Goal: Task Accomplishment & Management: Use online tool/utility

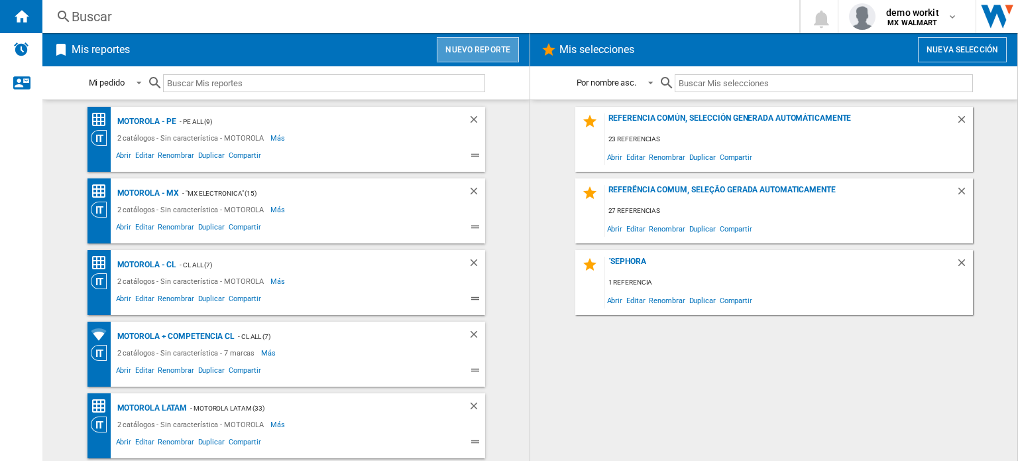
click at [492, 56] on button "Nuevo reporte" at bounding box center [478, 49] width 82 height 25
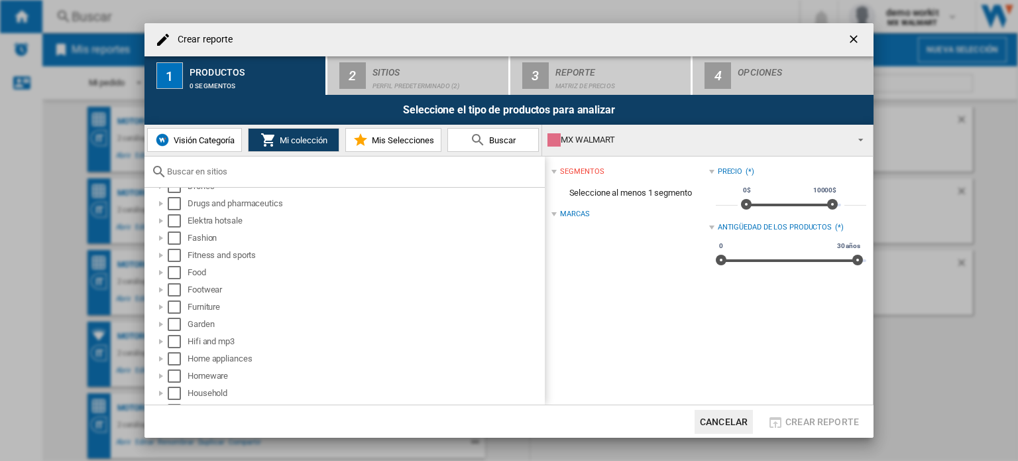
scroll to position [309, 0]
click at [160, 272] on div at bounding box center [160, 272] width 13 height 13
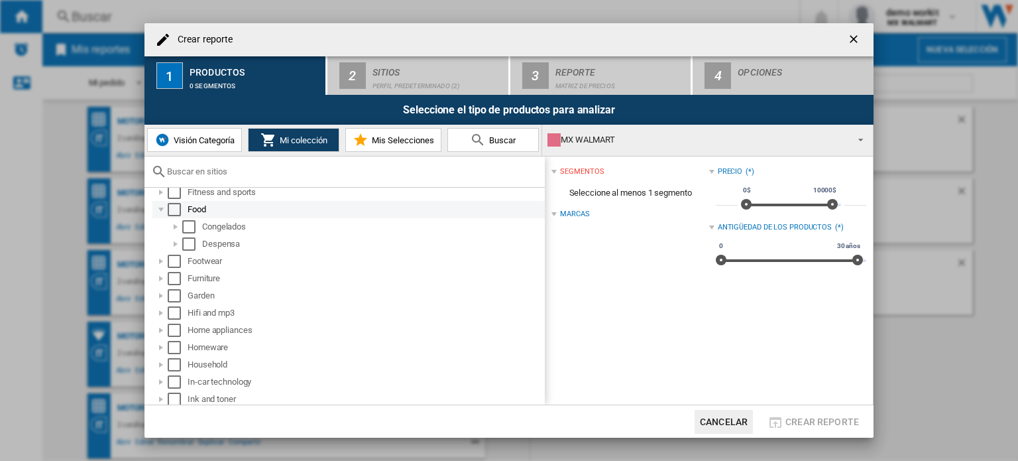
scroll to position [373, 0]
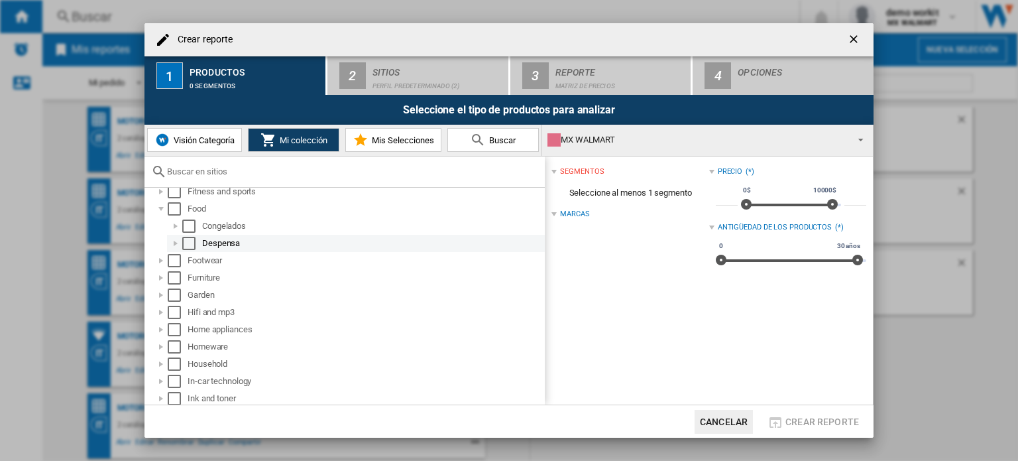
click at [174, 244] on div at bounding box center [175, 243] width 13 height 13
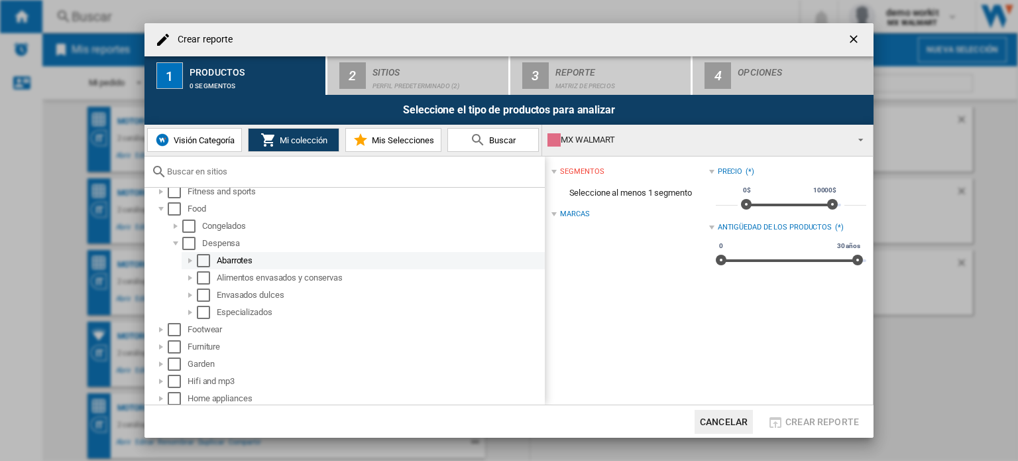
click at [189, 259] on div at bounding box center [190, 260] width 13 height 13
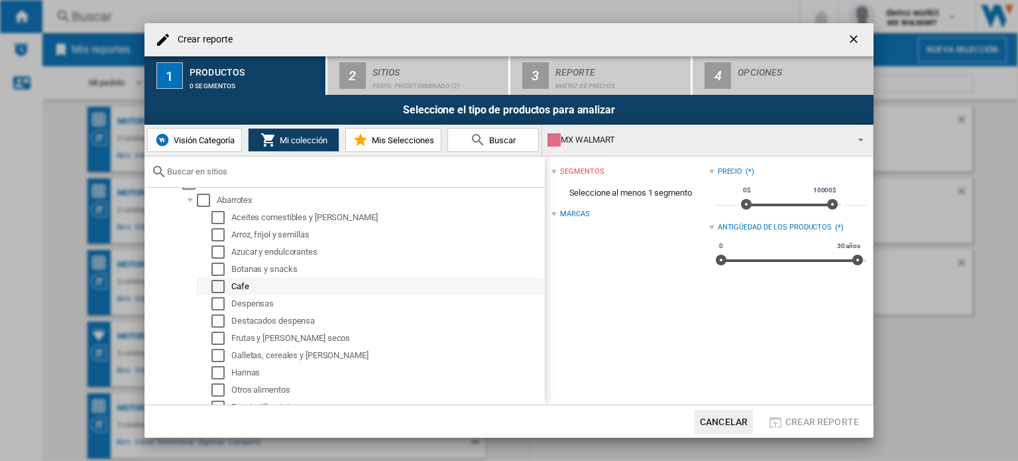
scroll to position [411, 0]
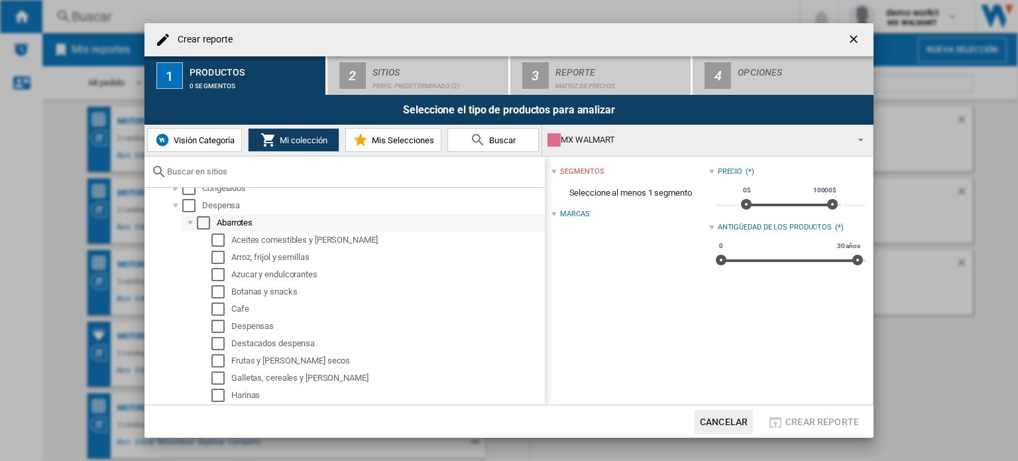
click at [188, 219] on div at bounding box center [190, 222] width 13 height 13
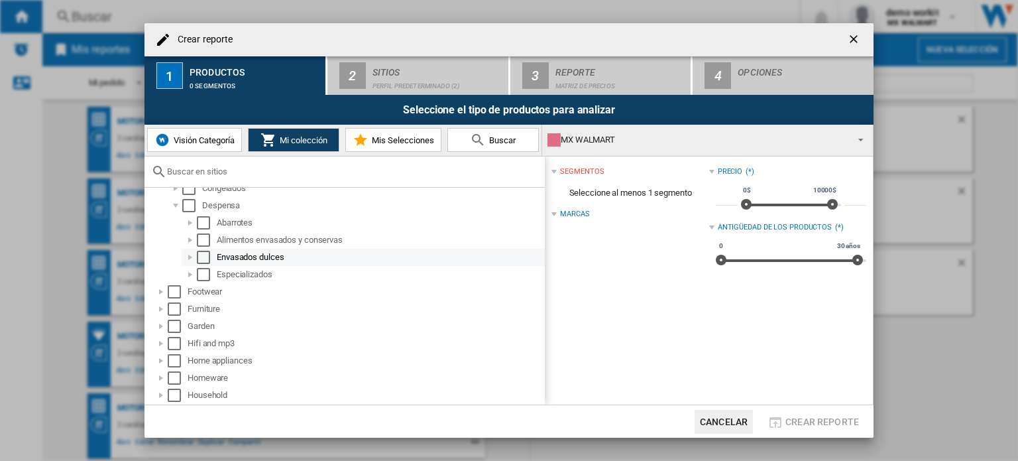
click at [189, 258] on div at bounding box center [190, 256] width 13 height 13
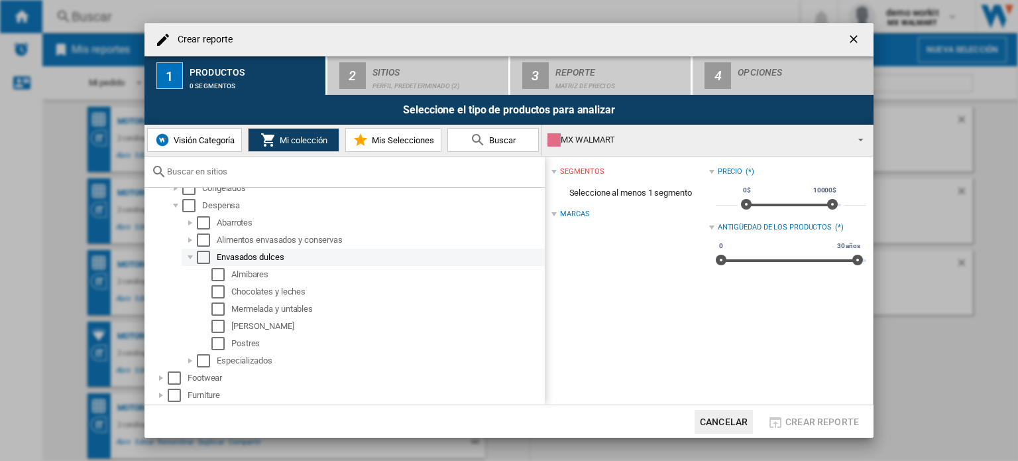
click at [189, 258] on div at bounding box center [190, 256] width 13 height 13
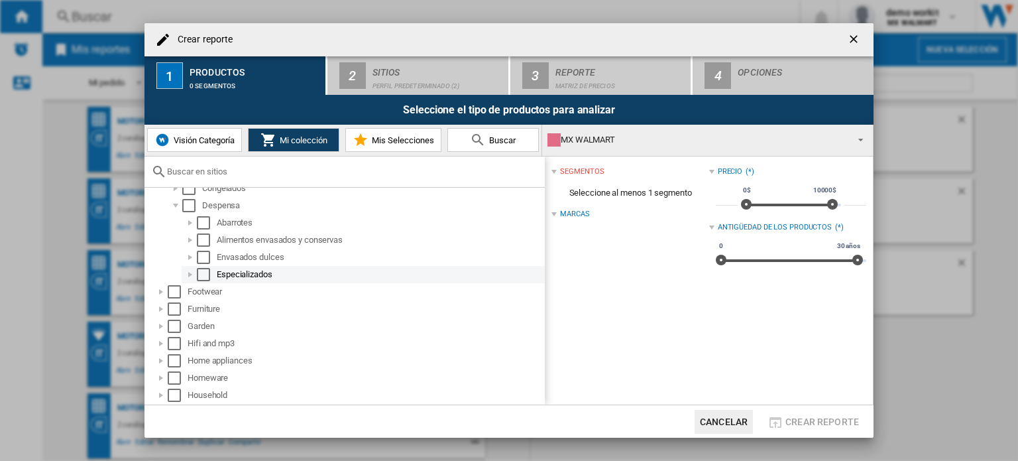
click at [191, 275] on div at bounding box center [190, 274] width 13 height 13
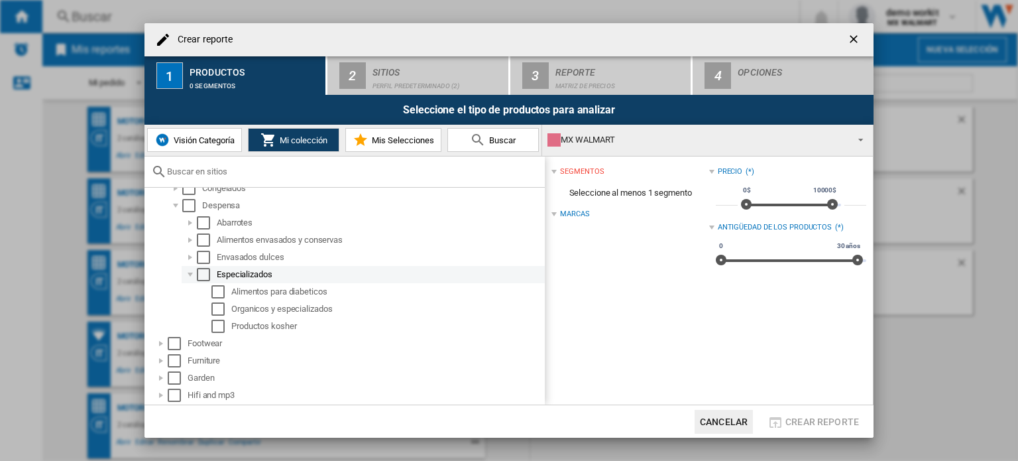
click at [191, 275] on div at bounding box center [190, 274] width 13 height 13
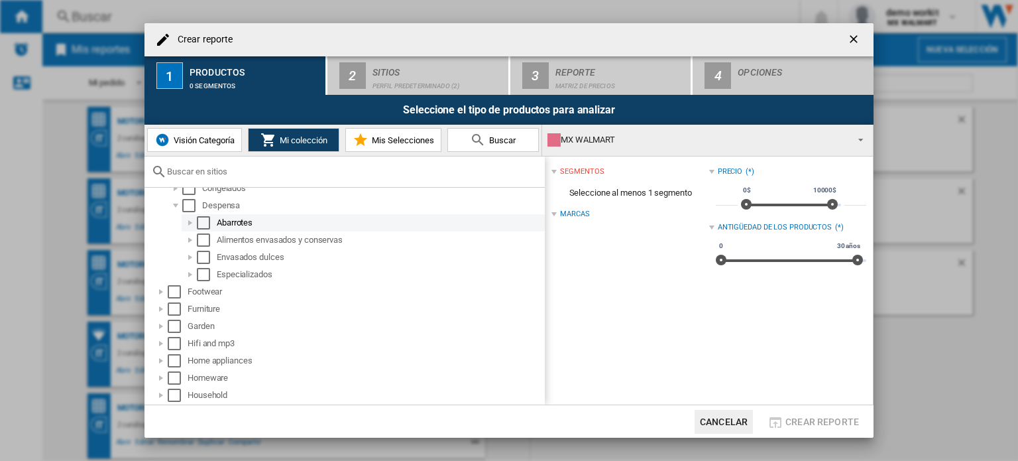
click at [192, 221] on div at bounding box center [190, 222] width 13 height 13
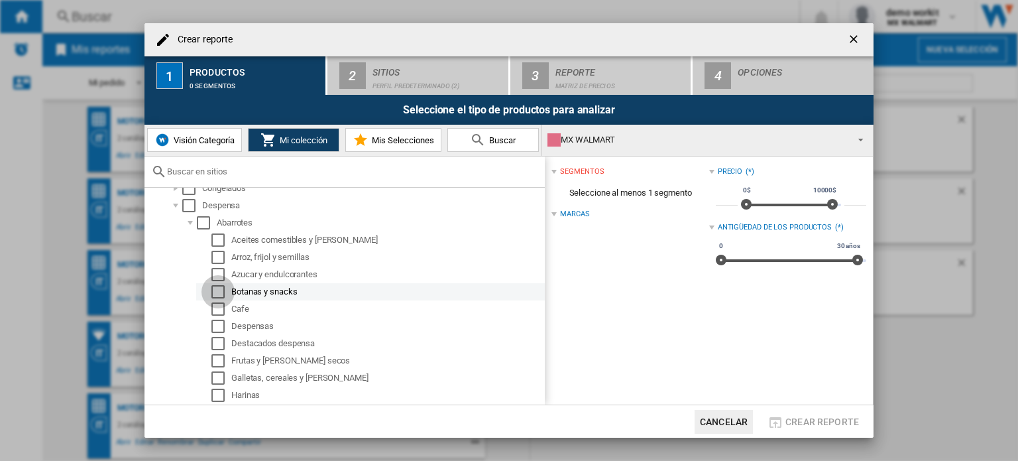
click at [219, 292] on div "Select" at bounding box center [217, 291] width 13 height 13
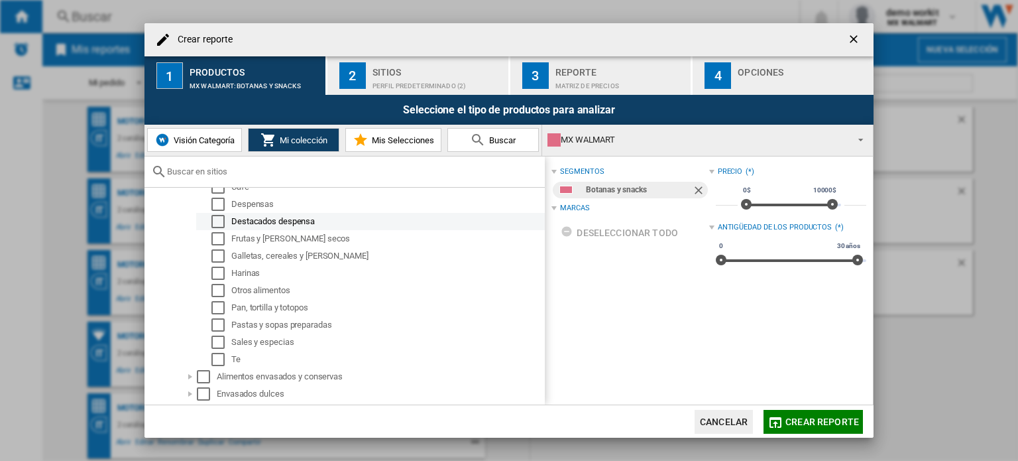
scroll to position [439, 0]
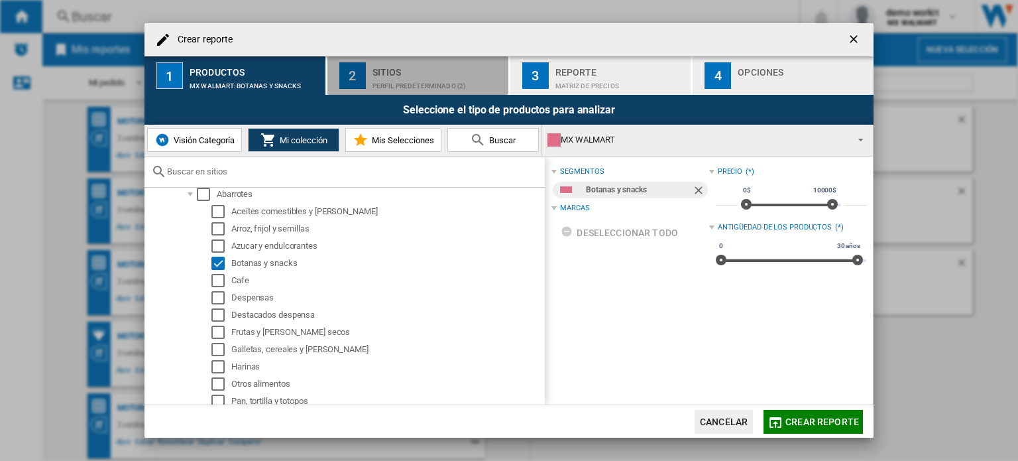
click at [446, 76] on div "Perfil predeterminado (2)" at bounding box center [437, 83] width 131 height 14
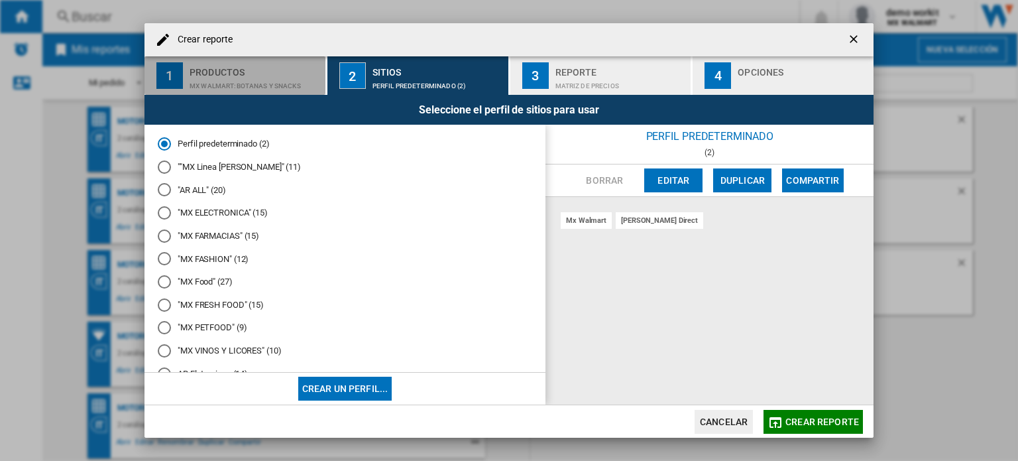
click at [249, 79] on div "MX WALMART:Botanas y snacks" at bounding box center [255, 83] width 131 height 14
click at [239, 85] on div "MX WALMART:Botanas y snacks" at bounding box center [255, 83] width 131 height 14
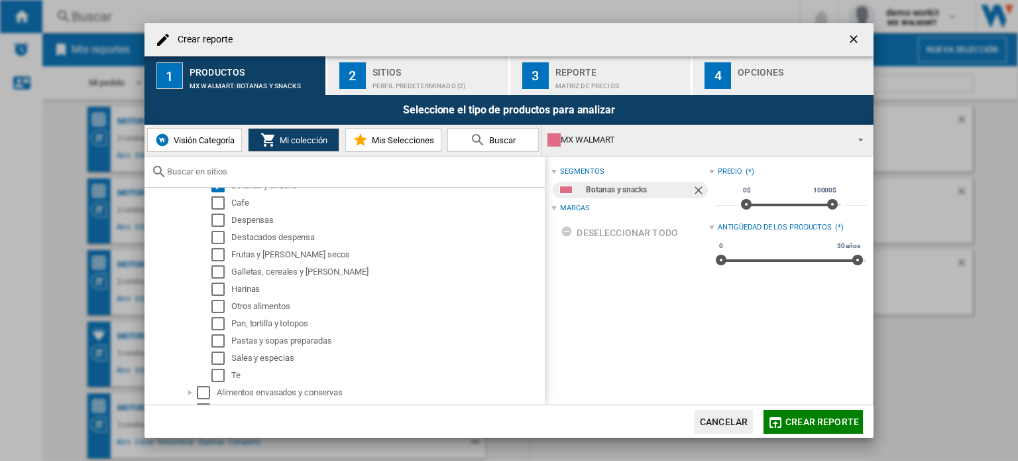
scroll to position [517, 0]
click at [217, 220] on div "Select" at bounding box center [217, 219] width 13 height 13
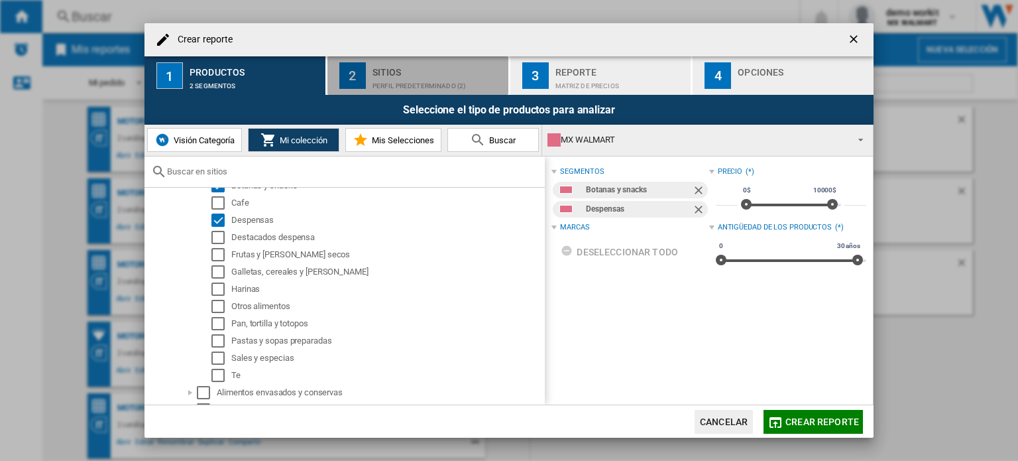
click at [399, 78] on div "Perfil predeterminado (2)" at bounding box center [437, 83] width 131 height 14
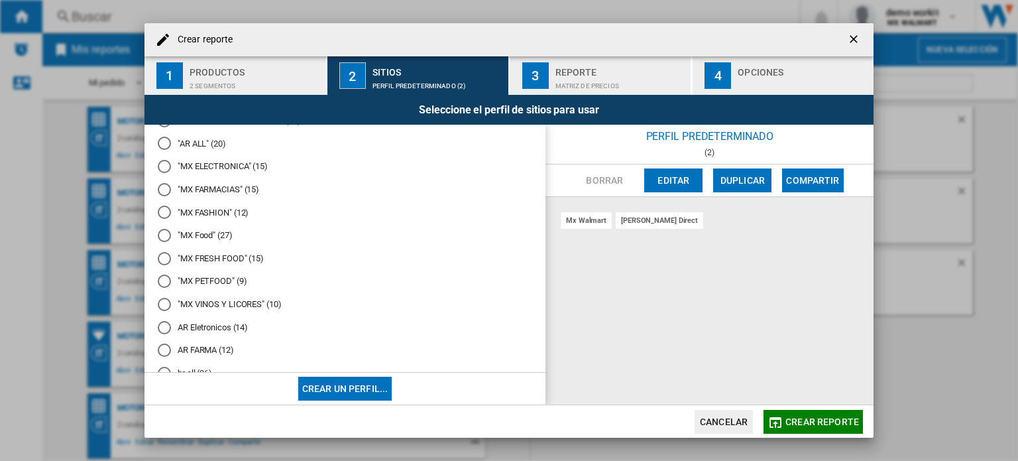
scroll to position [24, 0]
click at [159, 261] on div at bounding box center [164, 257] width 13 height 13
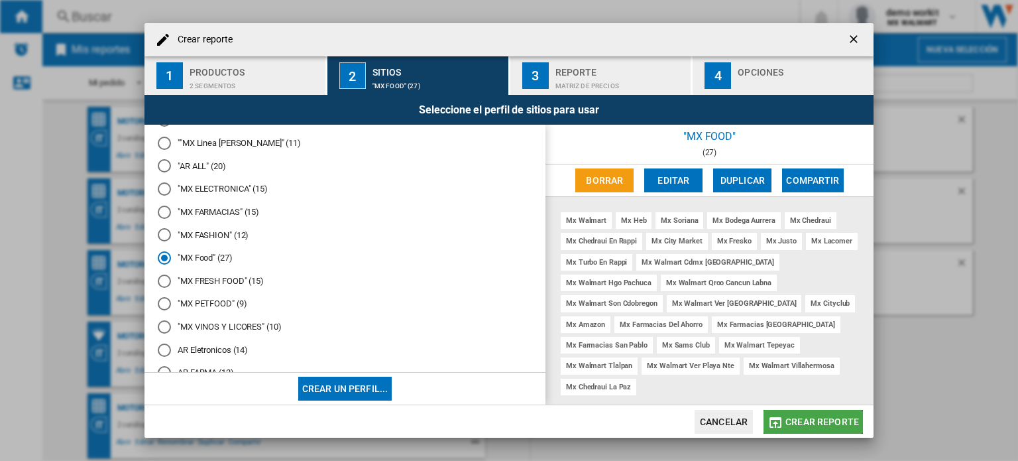
click at [803, 422] on span "Crear reporte" at bounding box center [822, 421] width 74 height 11
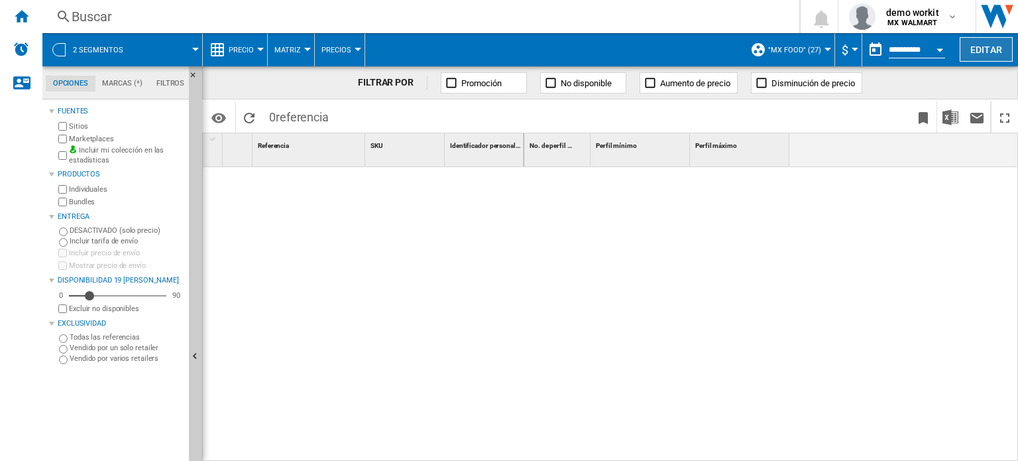
click at [994, 52] on button "Editar" at bounding box center [986, 49] width 53 height 25
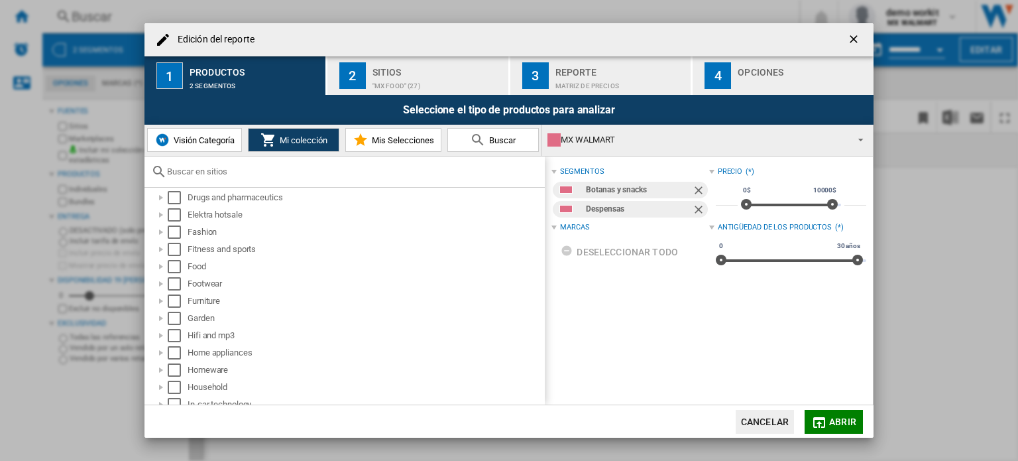
scroll to position [322, 0]
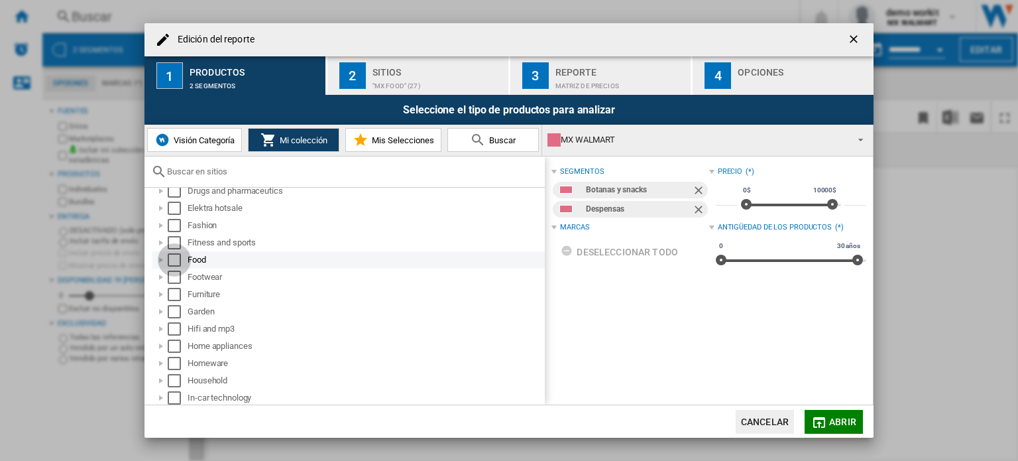
click at [170, 258] on div "Select" at bounding box center [174, 259] width 13 height 13
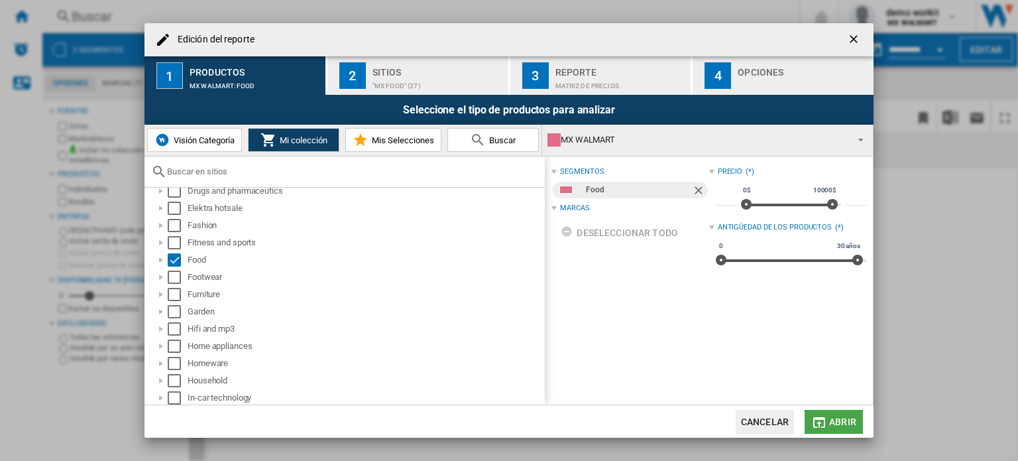
click at [836, 424] on span "Abrir" at bounding box center [842, 421] width 27 height 11
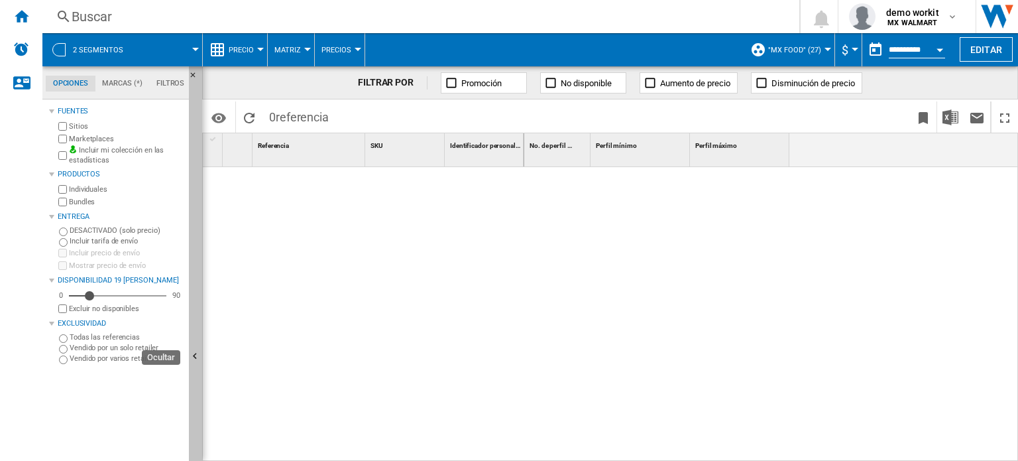
click at [196, 340] on button "Ocultar" at bounding box center [195, 356] width 13 height 581
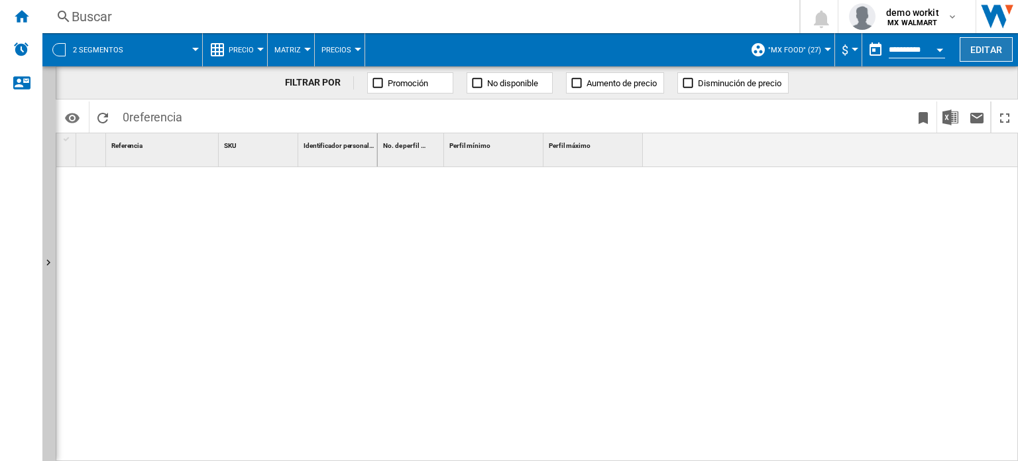
click at [981, 52] on button "Editar" at bounding box center [986, 49] width 53 height 25
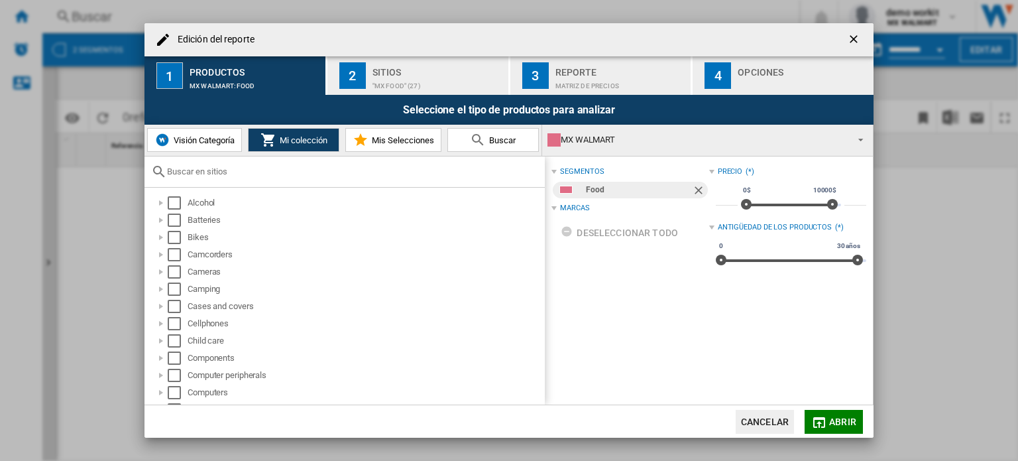
click at [214, 137] on span "Visión Categoría" at bounding box center [202, 140] width 64 height 10
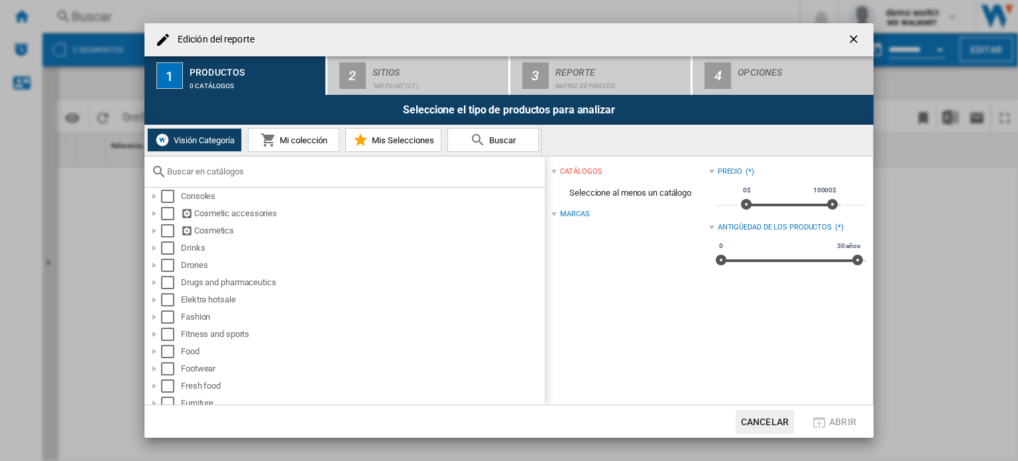
scroll to position [265, 0]
click at [168, 350] on div "Select" at bounding box center [167, 351] width 13 height 13
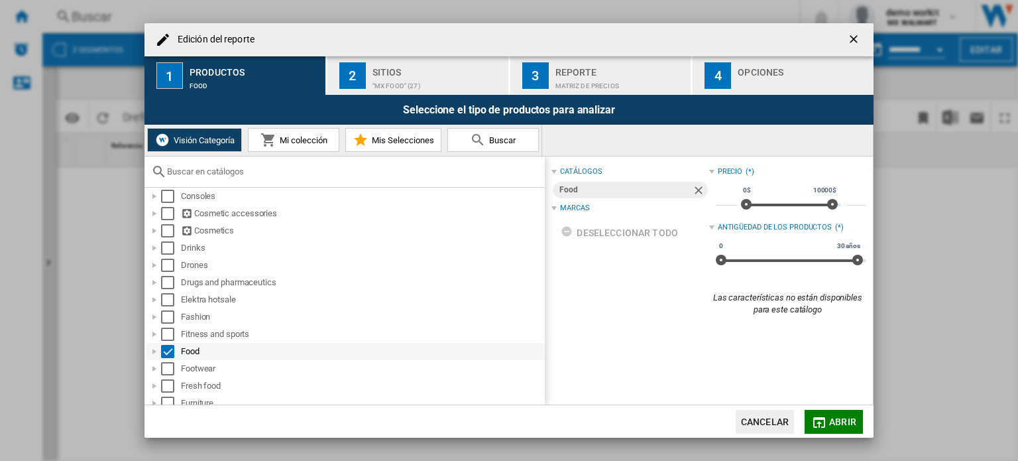
click at [151, 349] on div at bounding box center [154, 351] width 13 height 13
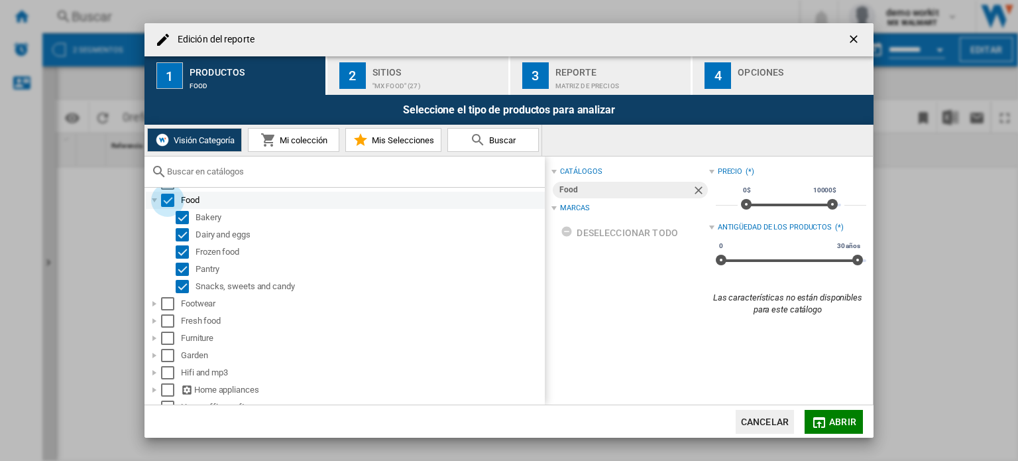
click at [168, 203] on div "Select" at bounding box center [167, 200] width 13 height 13
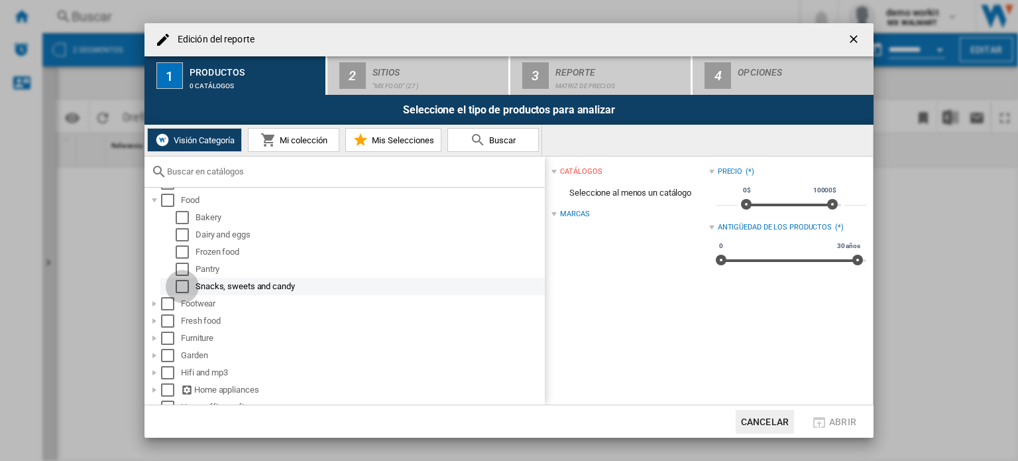
click at [184, 286] on div "Select" at bounding box center [182, 286] width 13 height 13
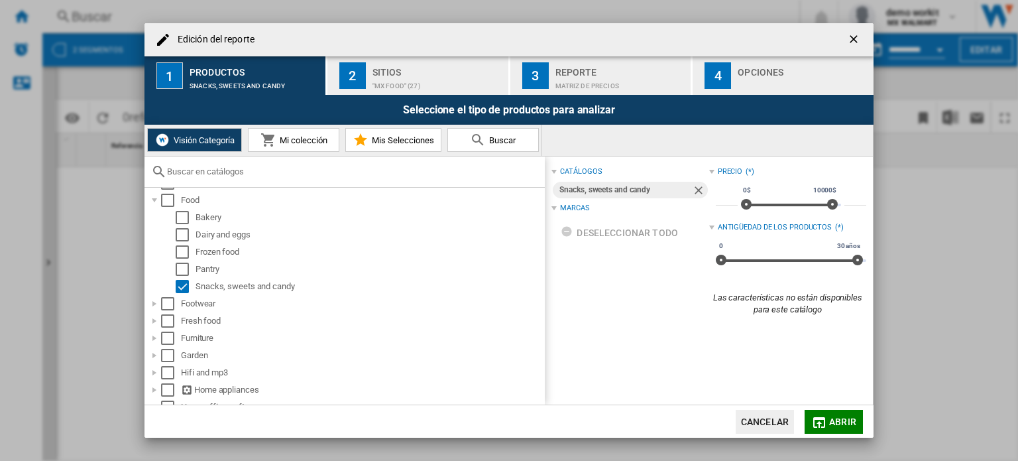
click at [828, 419] on button "Abrir" at bounding box center [833, 422] width 58 height 24
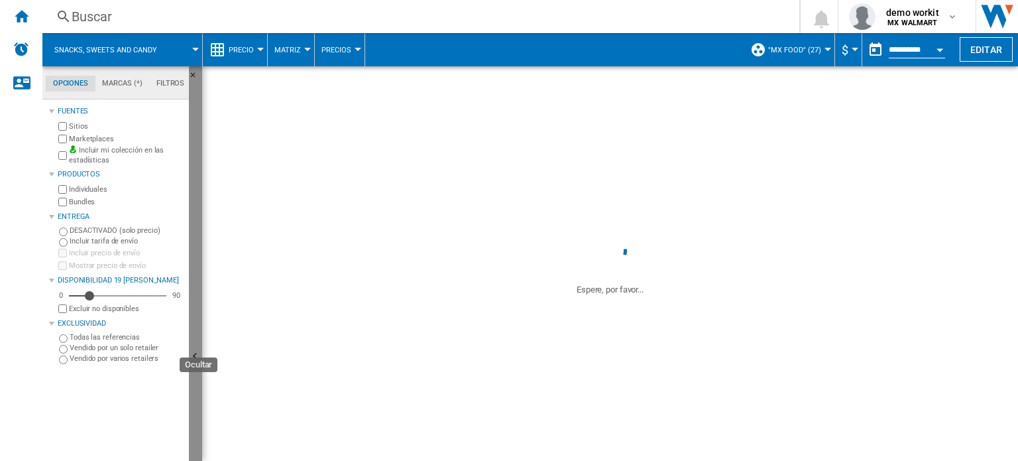
click at [195, 286] on button "Ocultar" at bounding box center [195, 356] width 13 height 581
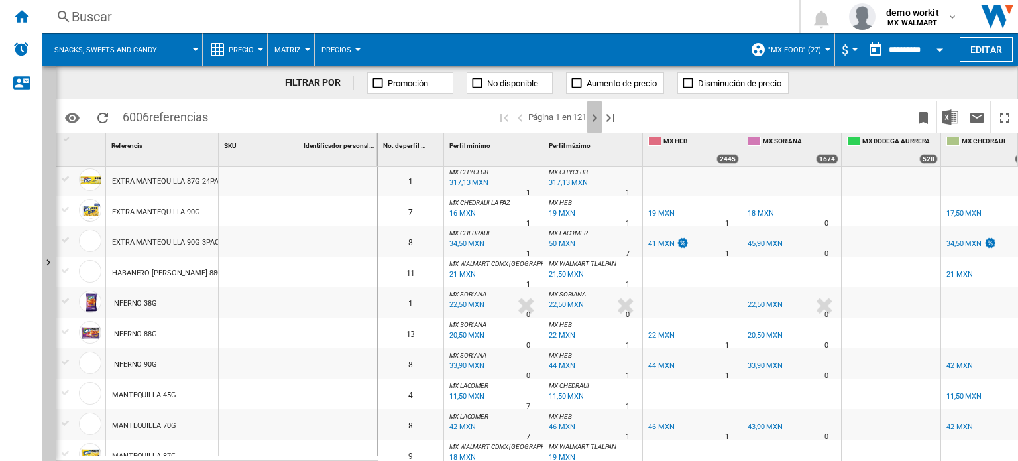
click at [589, 114] on ng-md-icon "Página siguiente" at bounding box center [594, 118] width 16 height 16
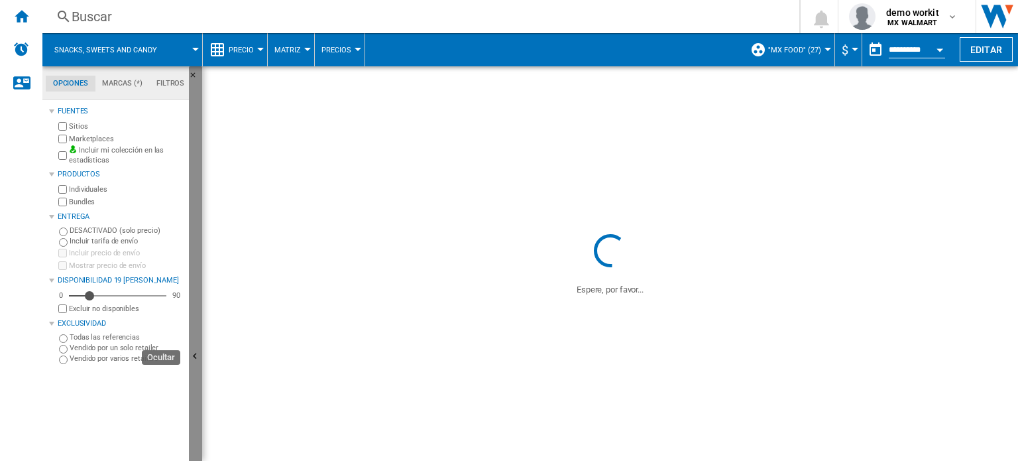
click at [201, 282] on button "Ocultar" at bounding box center [195, 356] width 13 height 581
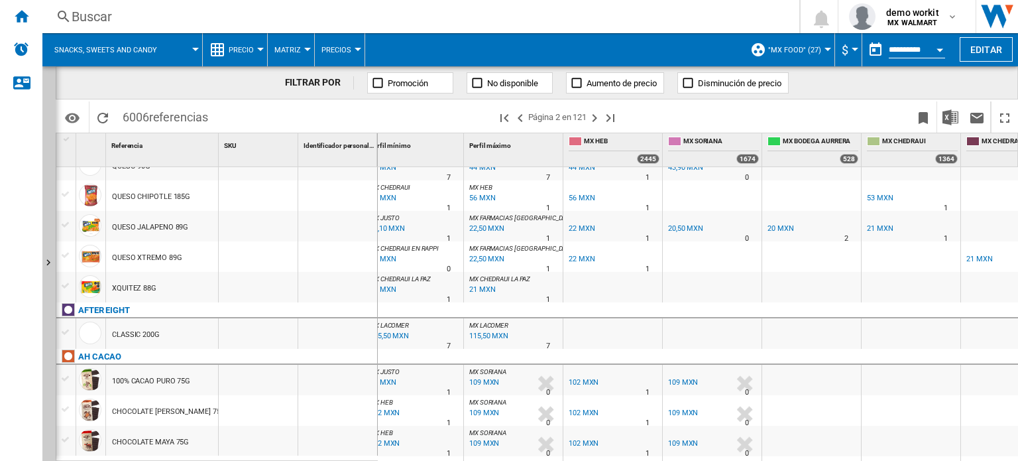
scroll to position [604, 0]
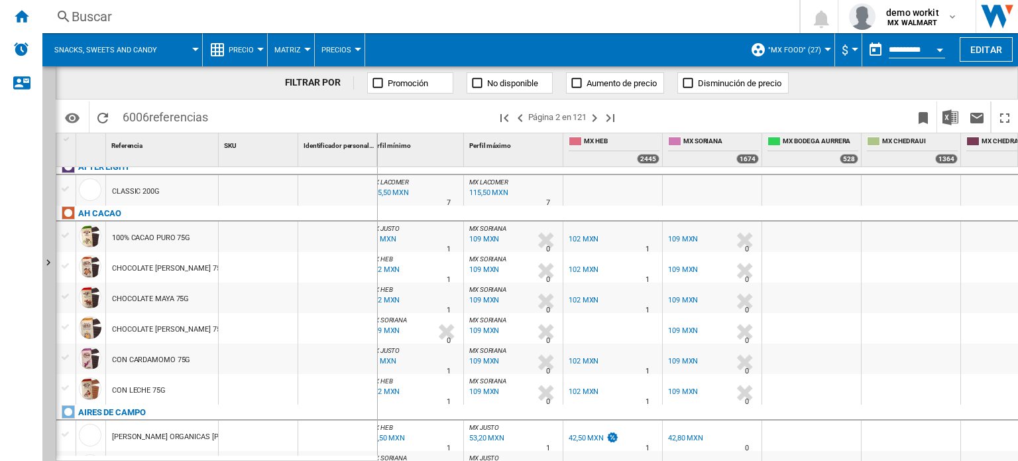
click at [679, 237] on div "109 MXN" at bounding box center [683, 239] width 30 height 9
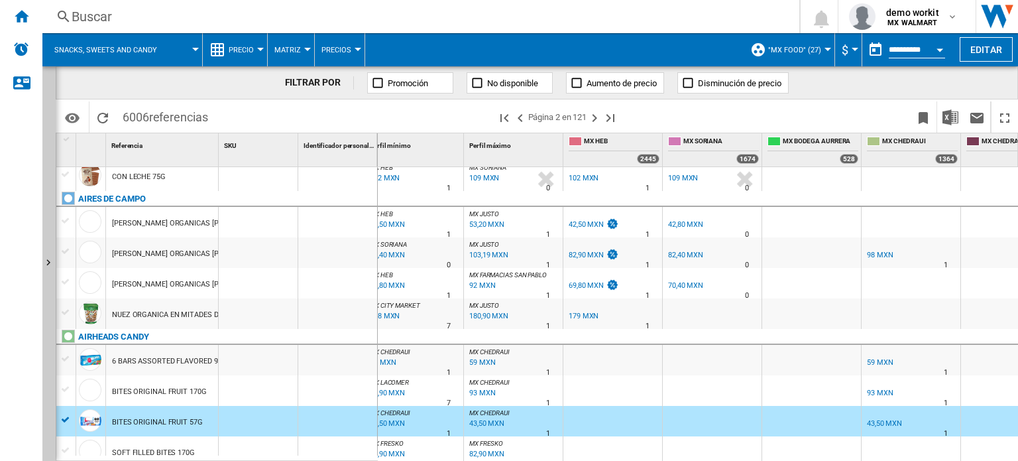
scroll to position [948, 0]
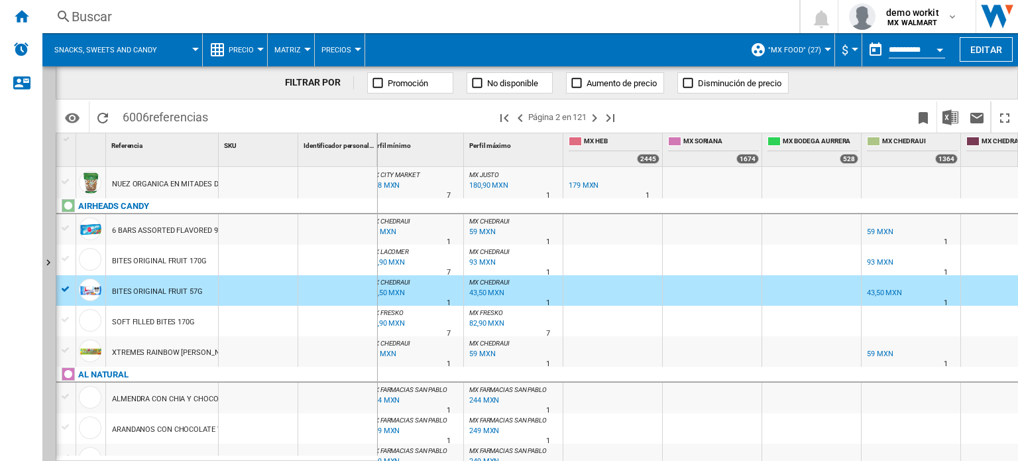
click at [237, 48] on span "Precio" at bounding box center [241, 50] width 25 height 9
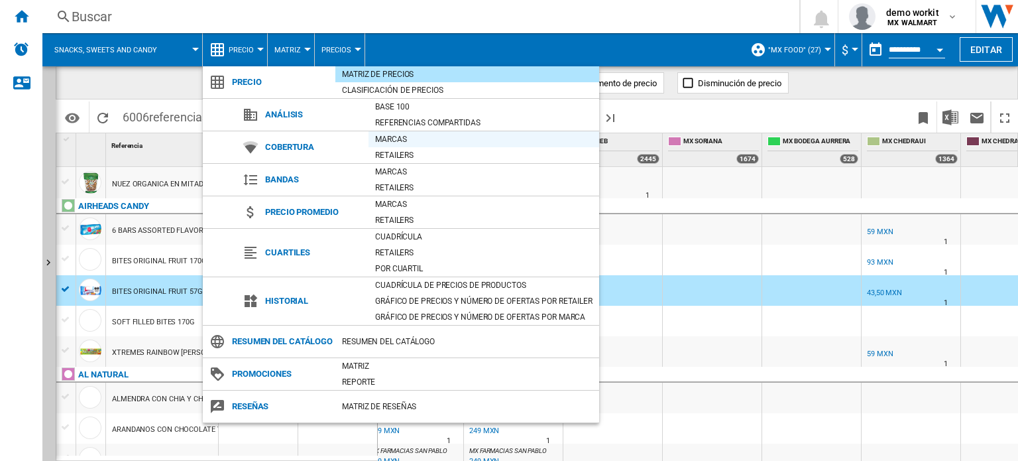
click at [400, 137] on div "Marcas" at bounding box center [483, 139] width 231 height 13
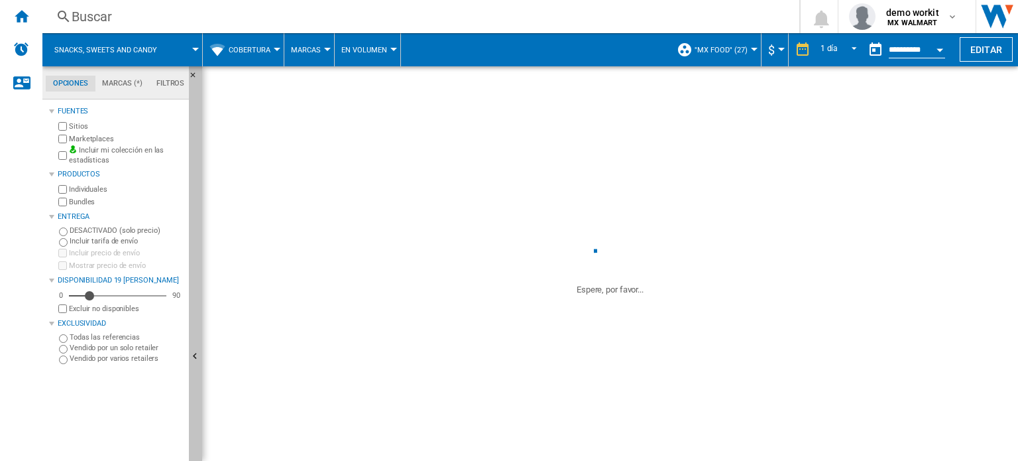
click at [196, 275] on button "Ocultar" at bounding box center [195, 356] width 13 height 581
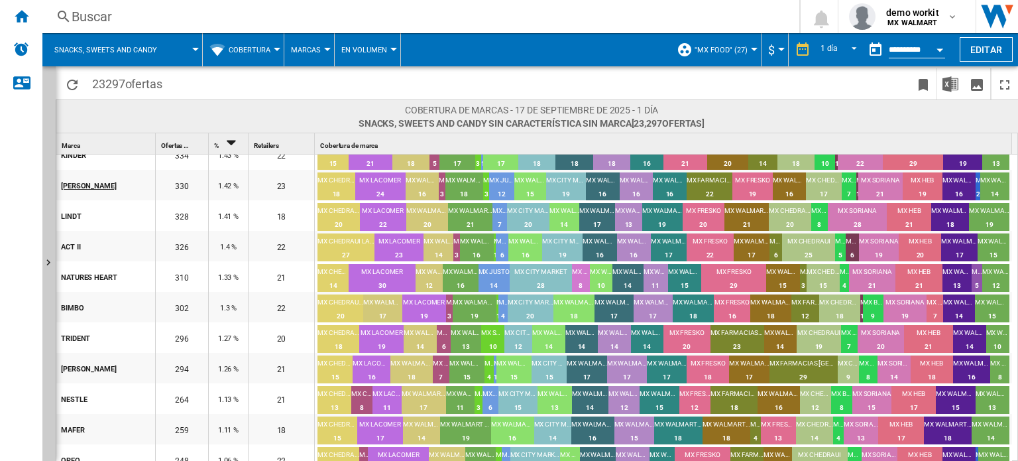
scroll to position [199, 0]
click at [384, 304] on div "MX WALMART VER PLAYA NTE" at bounding box center [382, 304] width 39 height 12
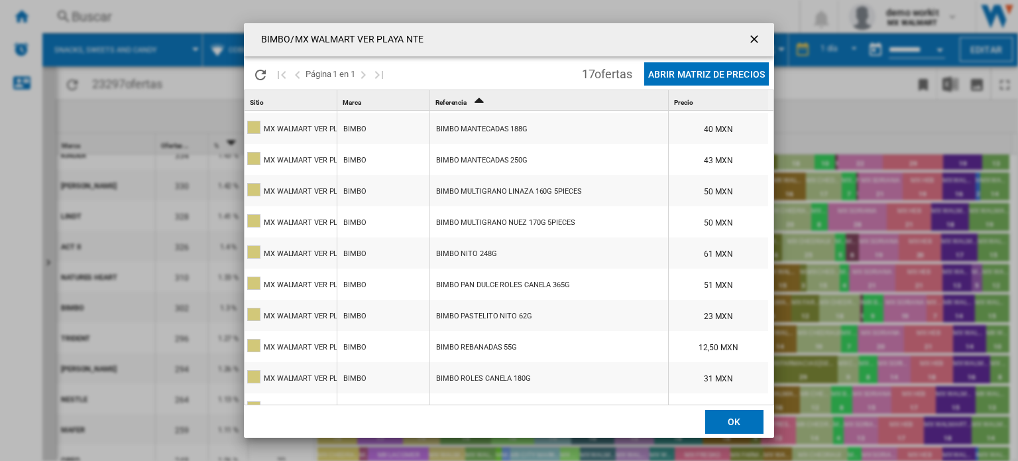
scroll to position [3, 0]
click at [755, 39] on ng-md-icon "getI18NText('BUTTONS.CLOSE_DIALOG')" at bounding box center [755, 40] width 16 height 16
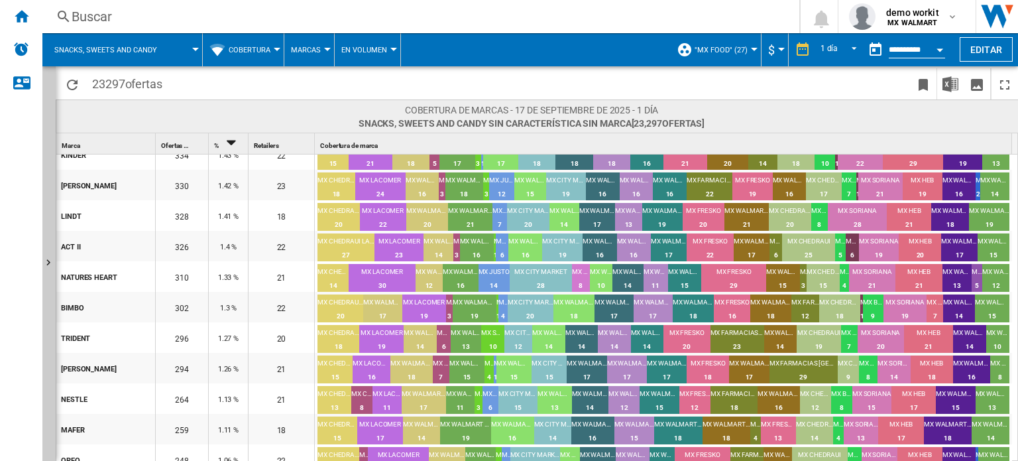
click at [277, 48] on div at bounding box center [277, 49] width 7 height 3
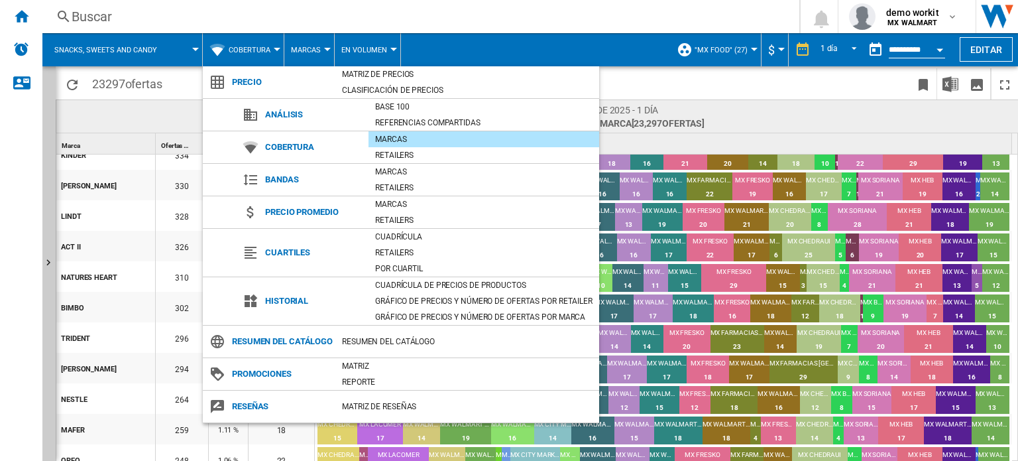
click at [651, 79] on md-backdrop at bounding box center [509, 230] width 1018 height 461
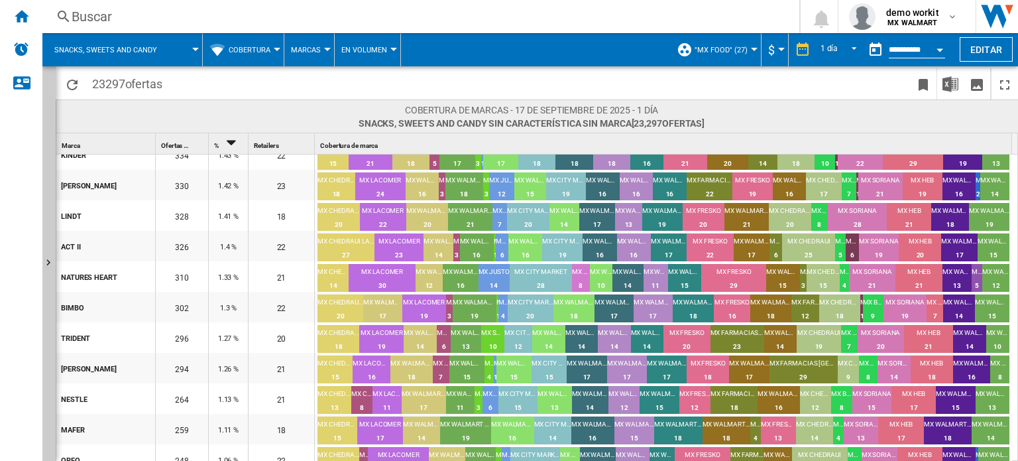
click at [274, 46] on button "Cobertura" at bounding box center [253, 49] width 48 height 33
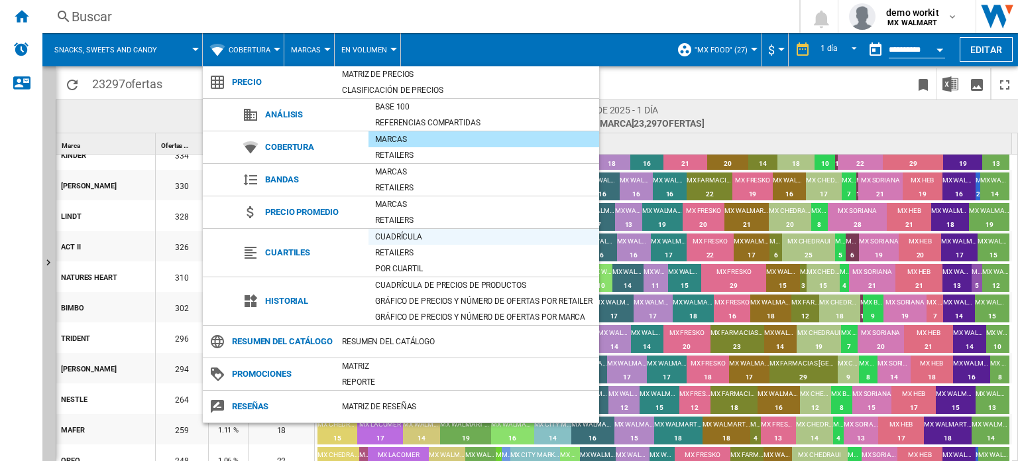
click at [404, 235] on div "Cuadrícula" at bounding box center [483, 236] width 231 height 13
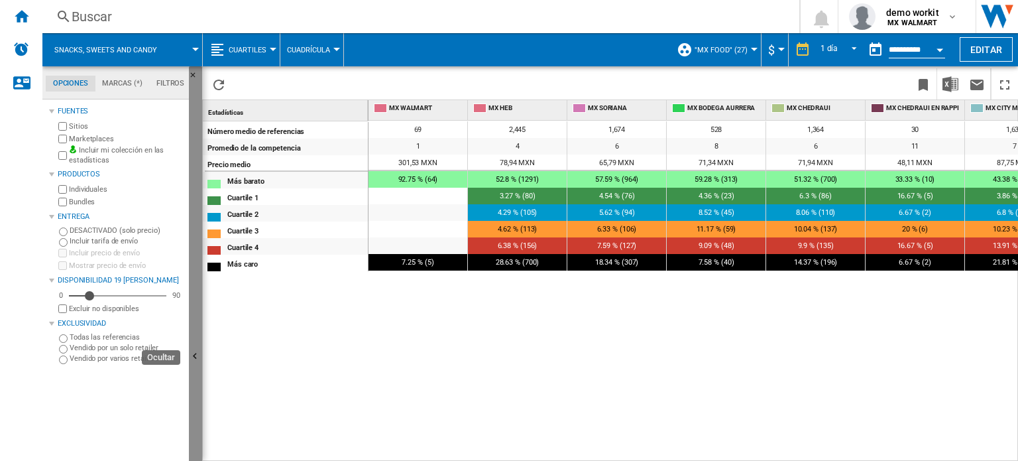
click at [195, 330] on button "Ocultar" at bounding box center [195, 356] width 13 height 581
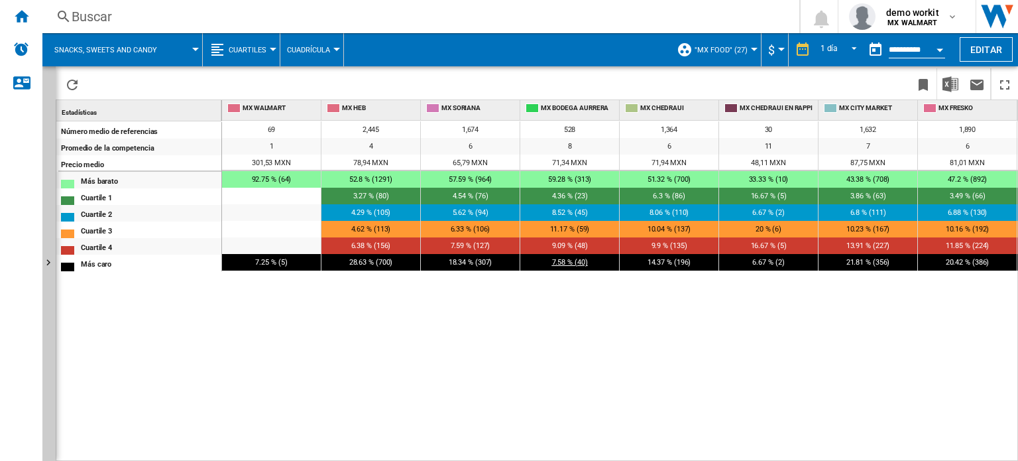
click at [570, 264] on span "7.58 % (40)" at bounding box center [570, 262] width 36 height 9
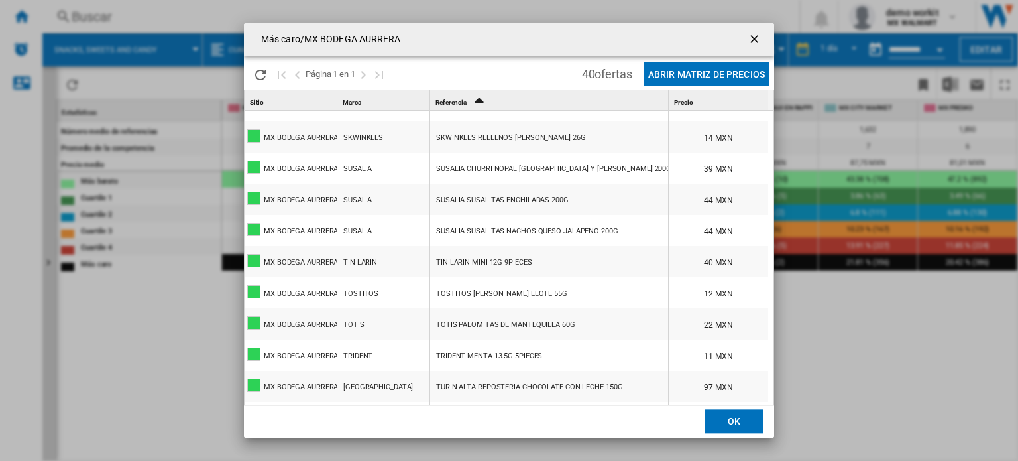
scroll to position [958, 0]
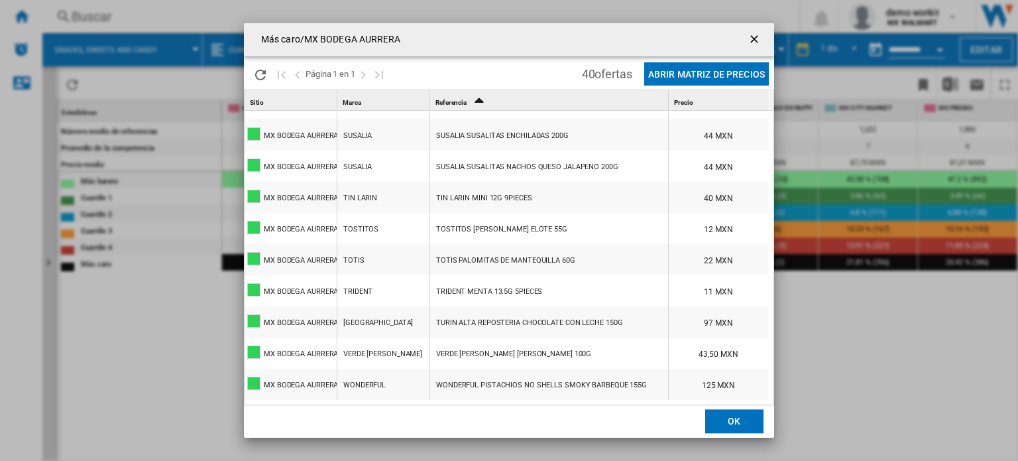
click at [755, 34] on ng-md-icon "getI18NText('BUTTONS.CLOSE_DIALOG')" at bounding box center [755, 40] width 16 height 16
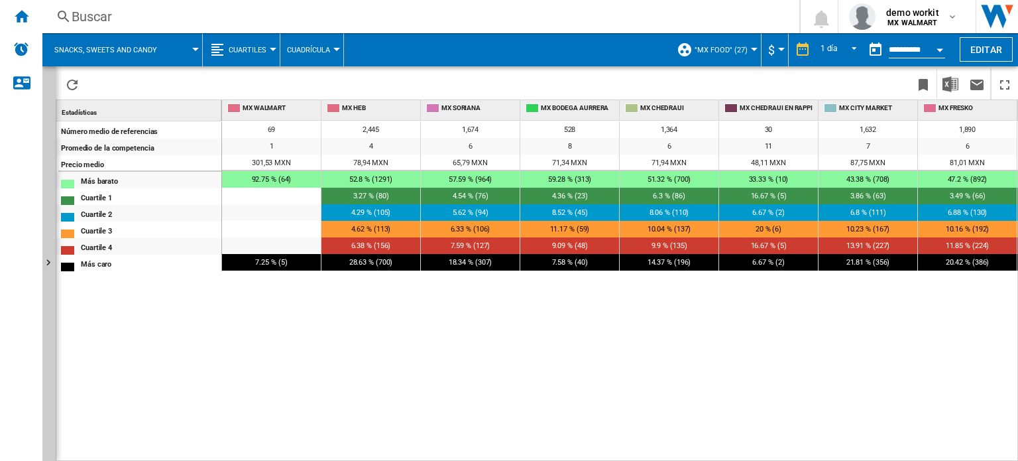
click at [270, 50] on div at bounding box center [273, 49] width 7 height 3
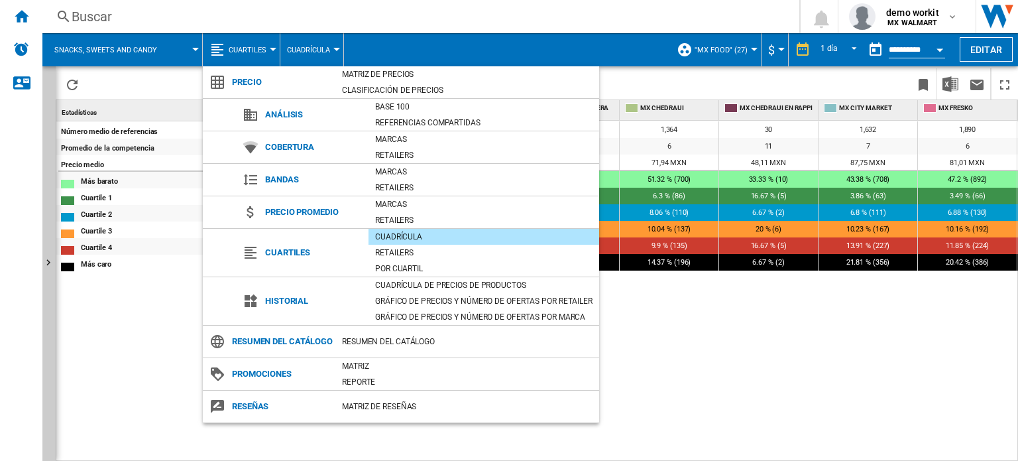
click at [872, 388] on md-backdrop at bounding box center [509, 230] width 1018 height 461
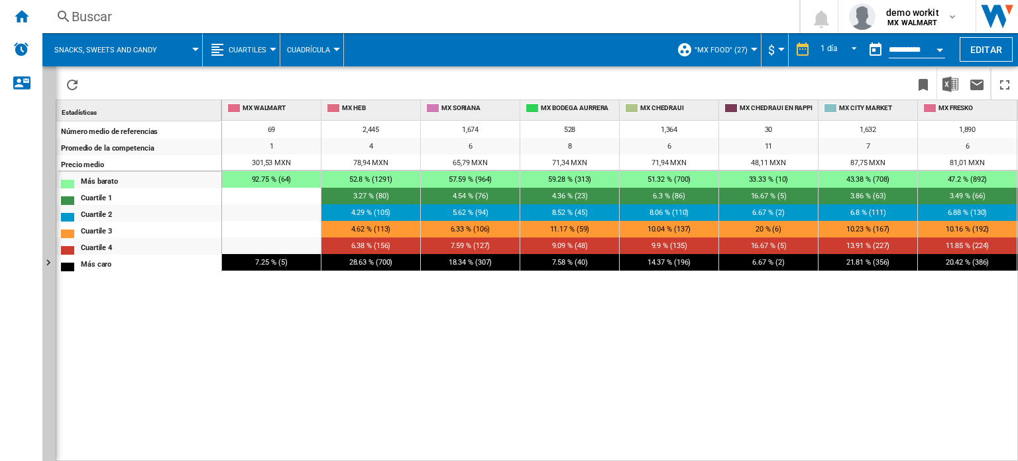
click at [909, 389] on div "69 2,445 1,674 528 1,364 30 1,632 1,890 434 1,934 26 860 936 1,028 1,004 1,082 …" at bounding box center [620, 291] width 797 height 341
